Goal: Find specific page/section: Find specific page/section

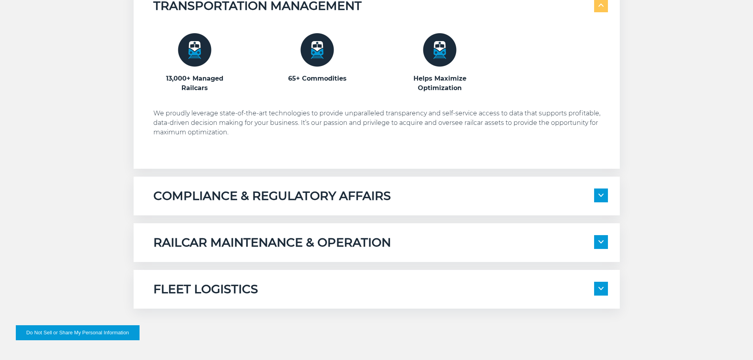
scroll to position [553, 0]
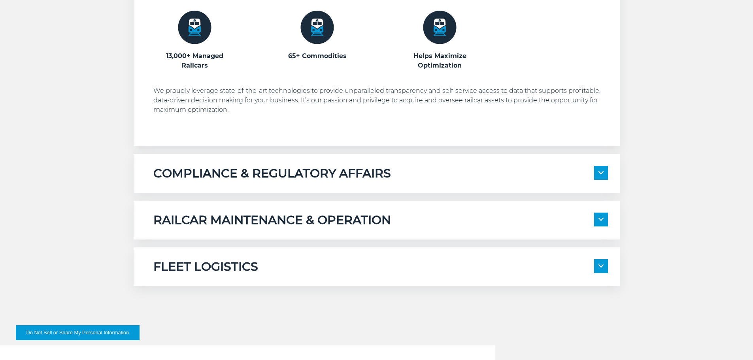
click at [327, 216] on h5 "RAILCAR MAINTENANCE & OPERATION" at bounding box center [271, 220] width 237 height 15
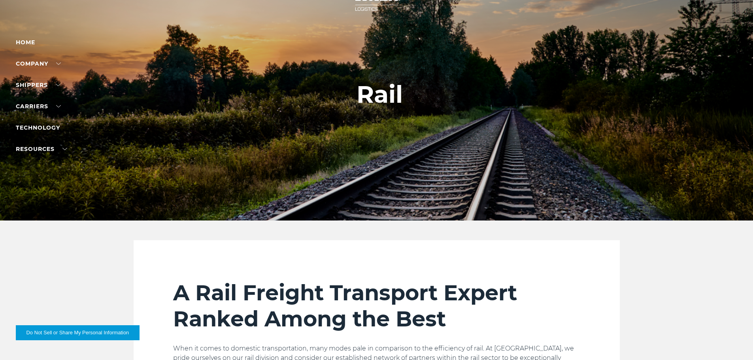
scroll to position [0, 0]
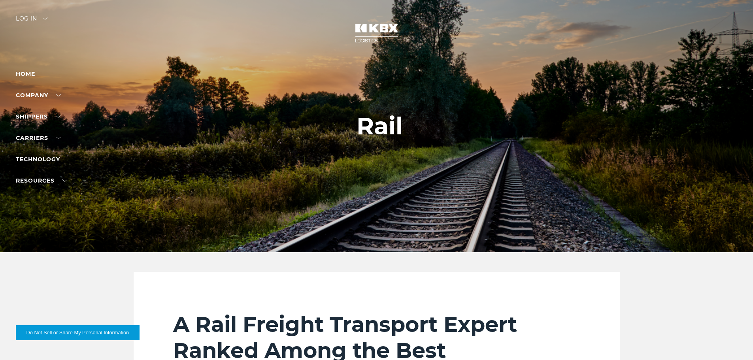
click at [31, 17] on div "Log in" at bounding box center [32, 21] width 32 height 11
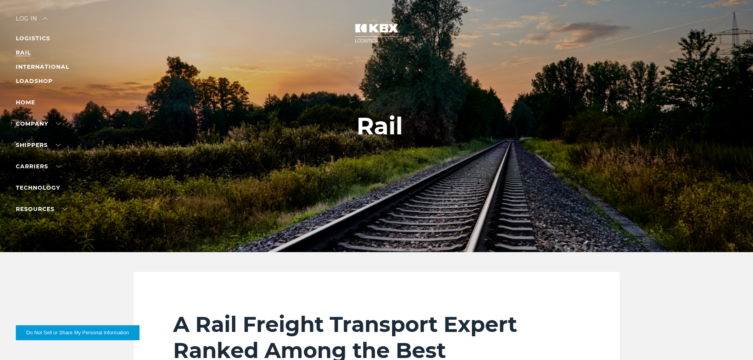
click at [21, 53] on link "RAIL" at bounding box center [23, 52] width 15 height 7
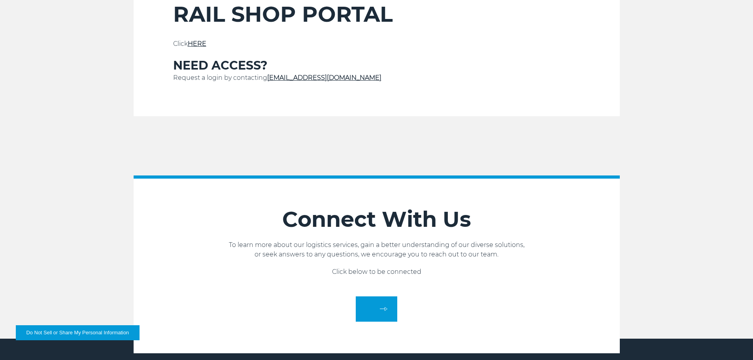
scroll to position [316, 0]
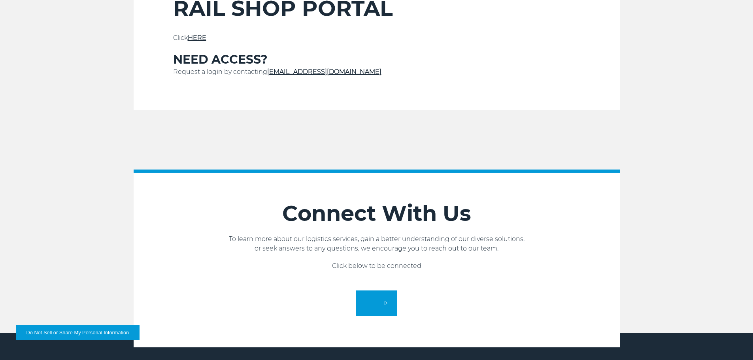
click at [205, 41] on link "HERE" at bounding box center [197, 38] width 19 height 8
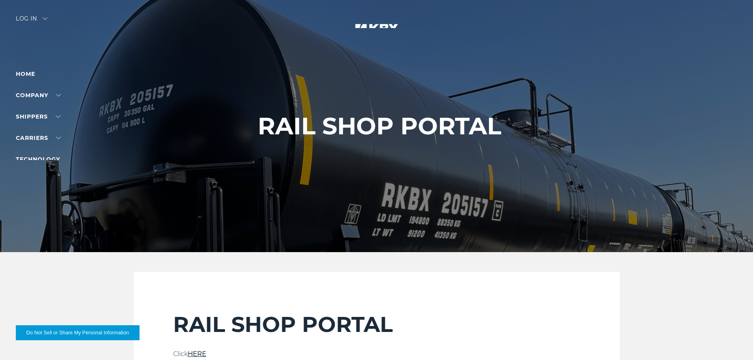
scroll to position [315, 0]
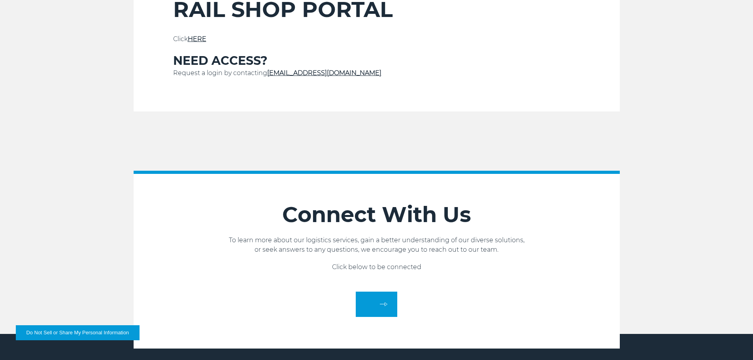
click at [198, 36] on link "HERE" at bounding box center [197, 39] width 19 height 8
